Goal: Obtain resource: Download file/media

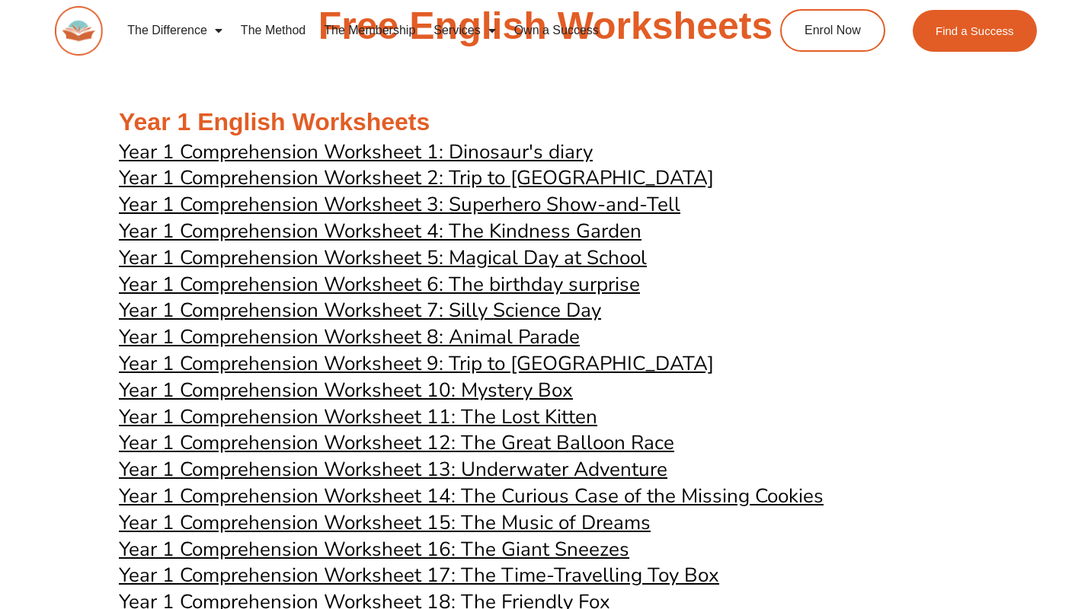
click at [535, 149] on span "Year 1 Comprehension Worksheet 1: Dinosaur's diary" at bounding box center [356, 152] width 474 height 27
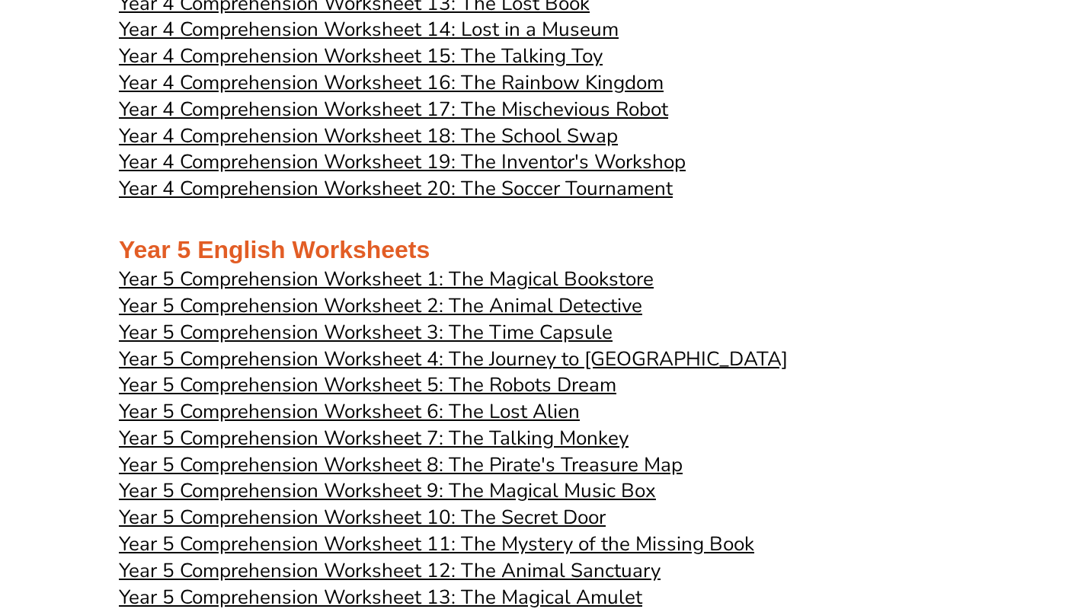
scroll to position [3557, 0]
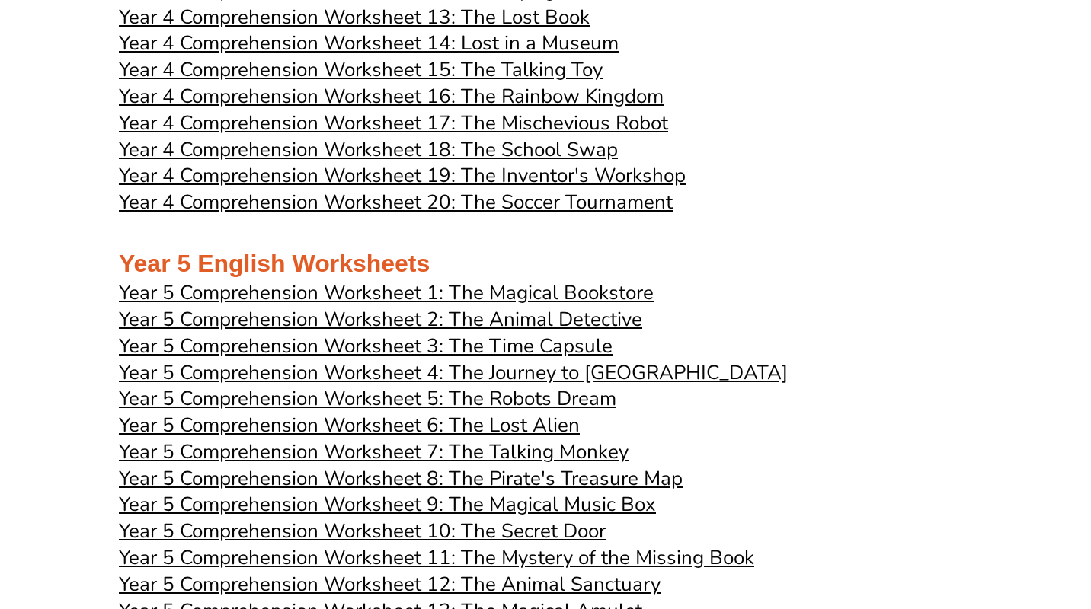
click at [588, 292] on span "Year 5 Comprehension Worksheet 1: The Magical Bookstore" at bounding box center [386, 293] width 535 height 27
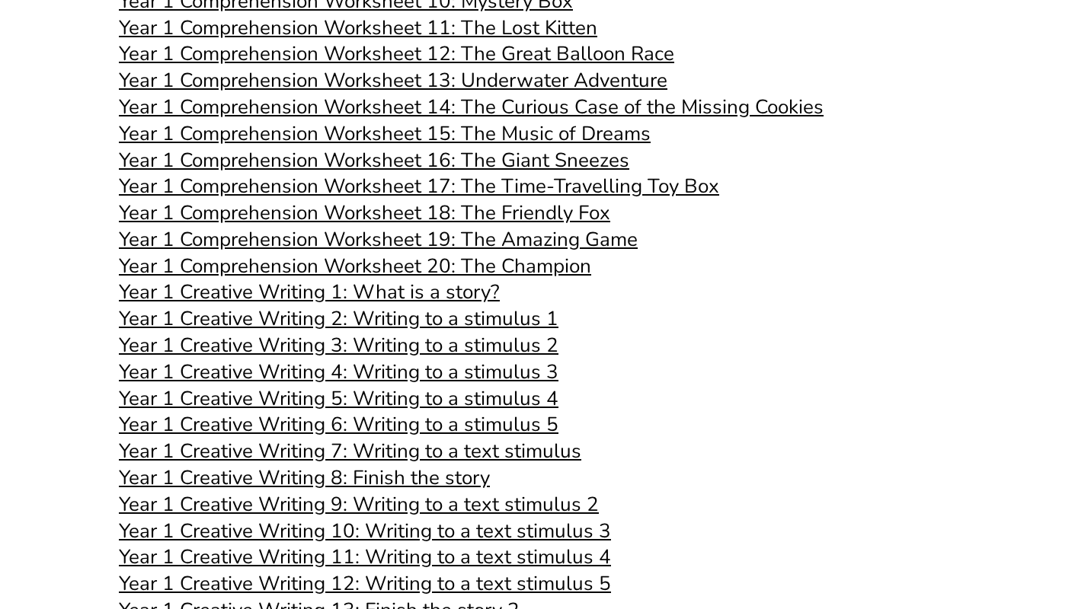
scroll to position [0, 0]
